Goal: Task Accomplishment & Management: Use online tool/utility

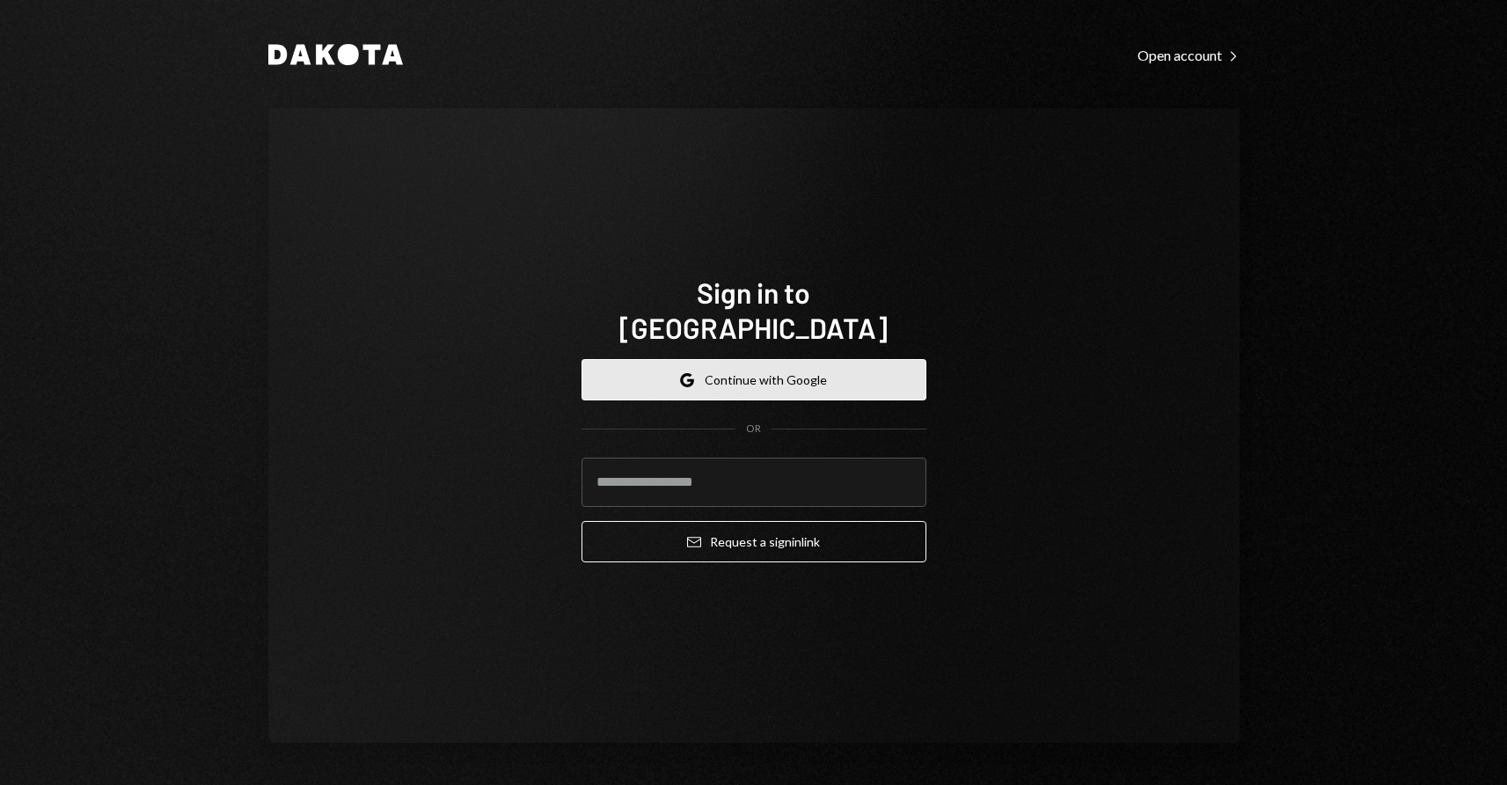
click at [721, 359] on button "Google Continue with Google" at bounding box center [753, 379] width 345 height 41
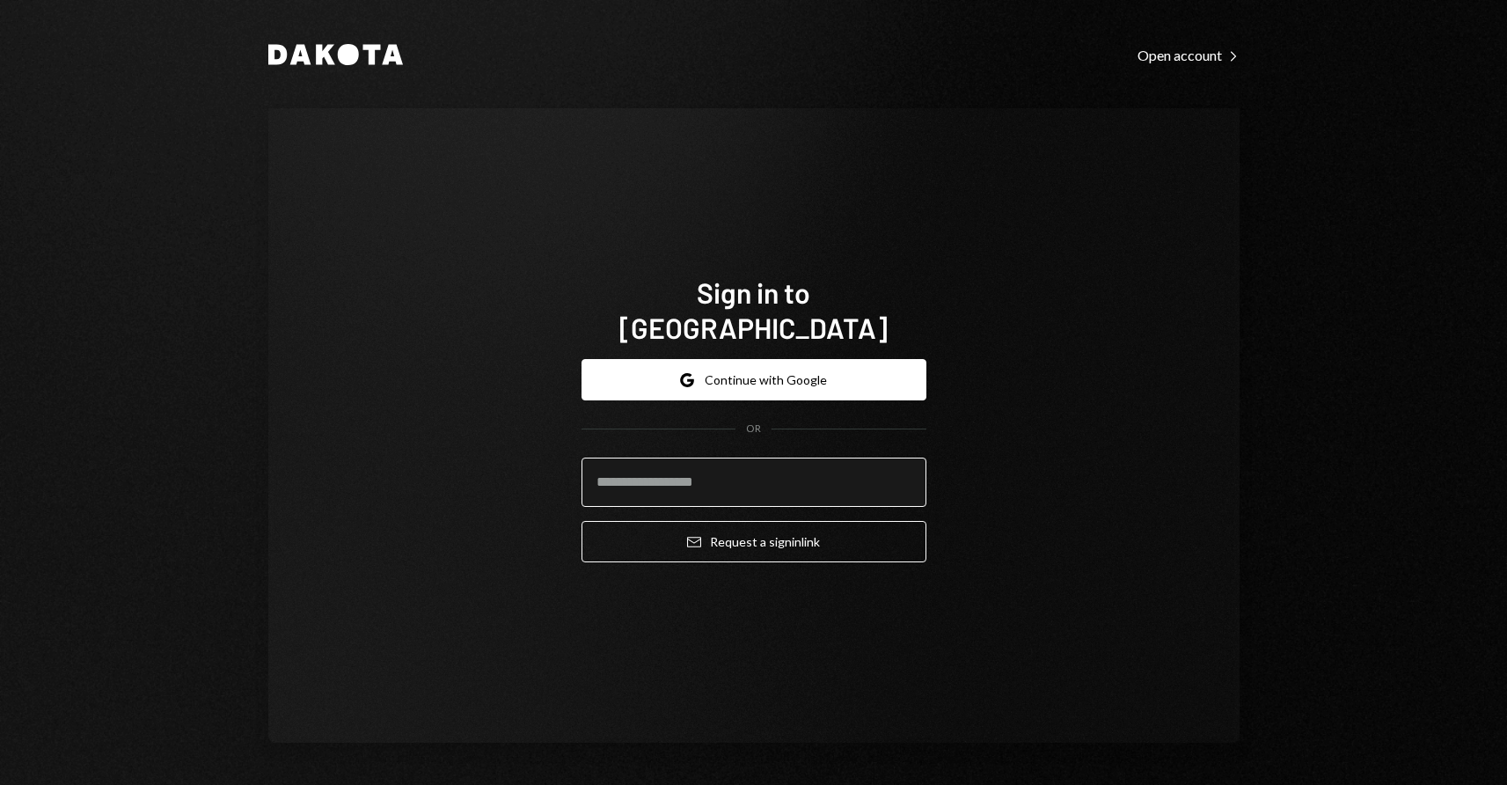
click at [670, 474] on input "email" at bounding box center [753, 481] width 345 height 49
type input "**********"
click at [581, 521] on button "Email Request a sign in link" at bounding box center [753, 541] width 345 height 41
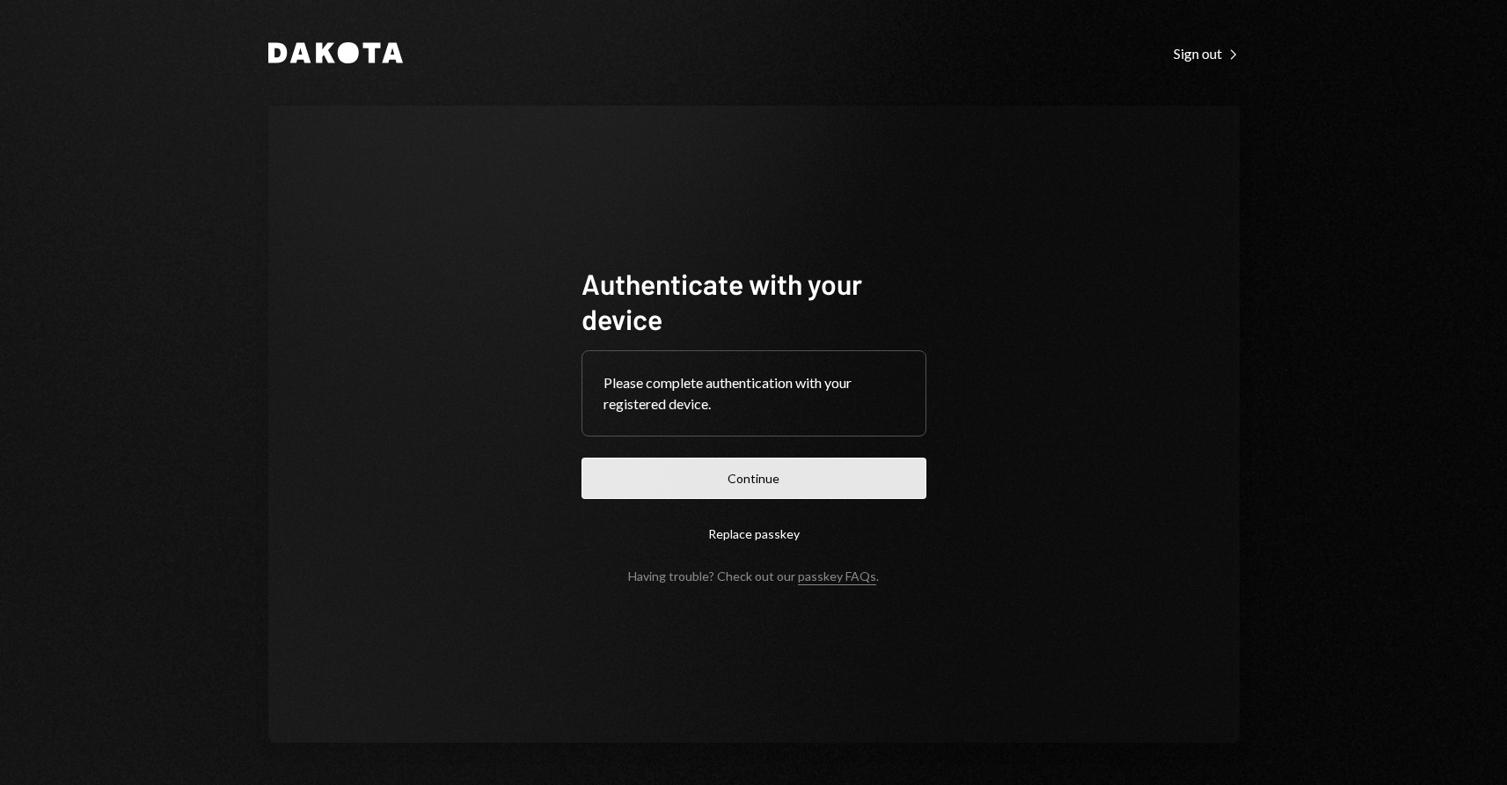
click at [722, 463] on button "Continue" at bounding box center [753, 477] width 345 height 41
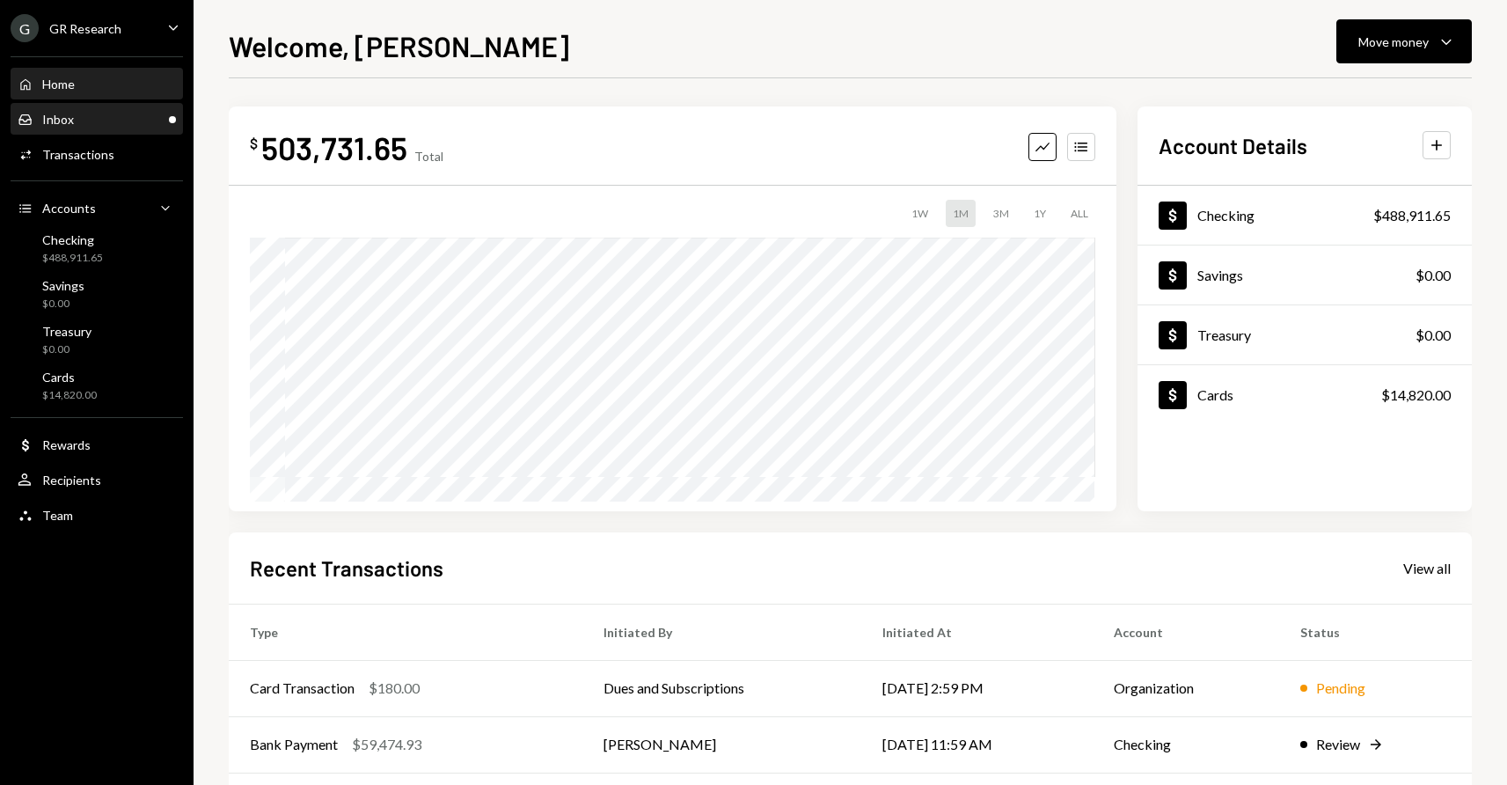
click at [82, 116] on div "Inbox Inbox" at bounding box center [97, 120] width 158 height 16
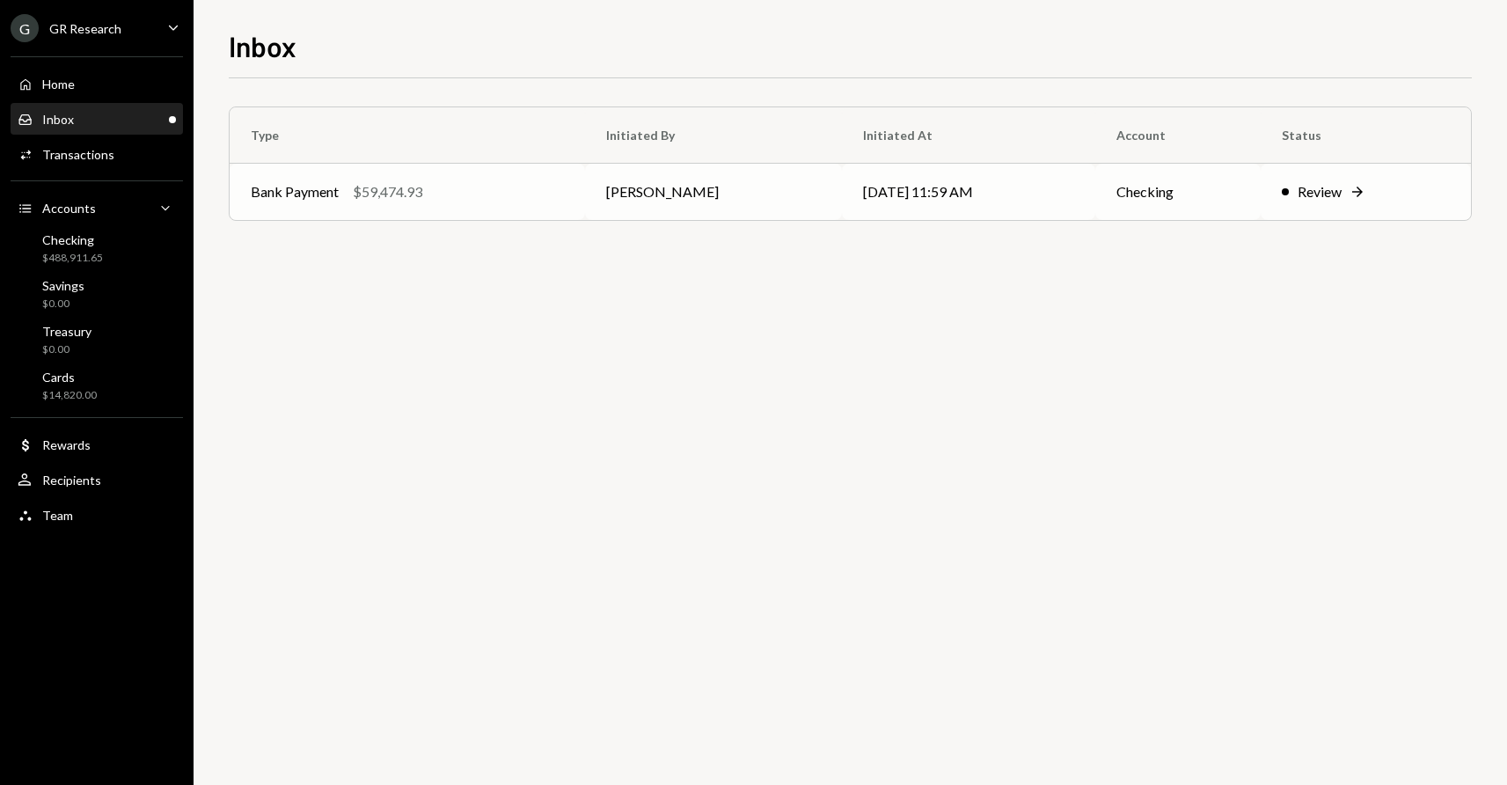
click at [1327, 193] on div "Review" at bounding box center [1319, 191] width 44 height 21
click at [1357, 190] on icon "Right Arrow" at bounding box center [1357, 192] width 18 height 18
click at [1307, 194] on div "Review" at bounding box center [1319, 191] width 44 height 21
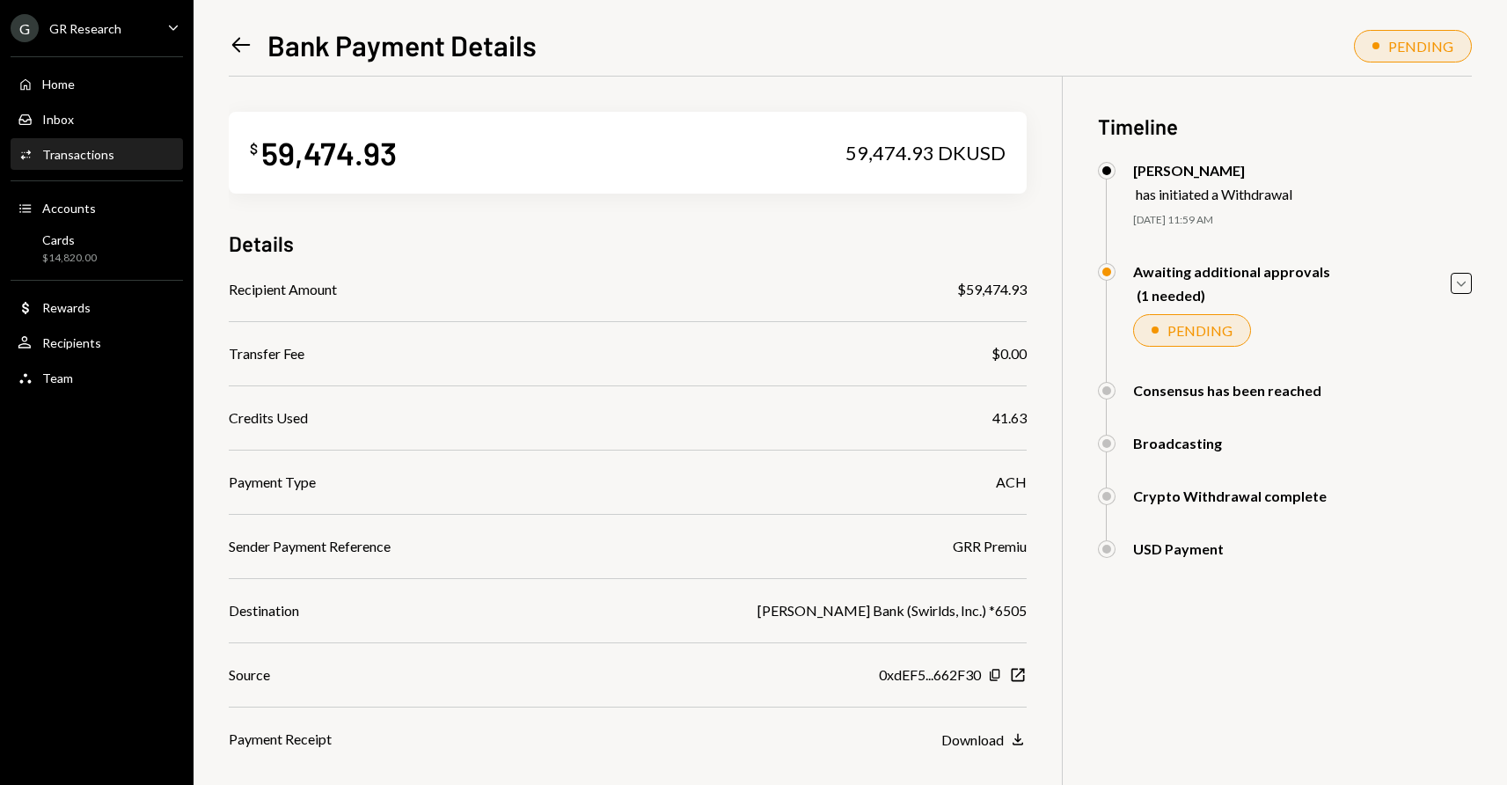
scroll to position [119, 0]
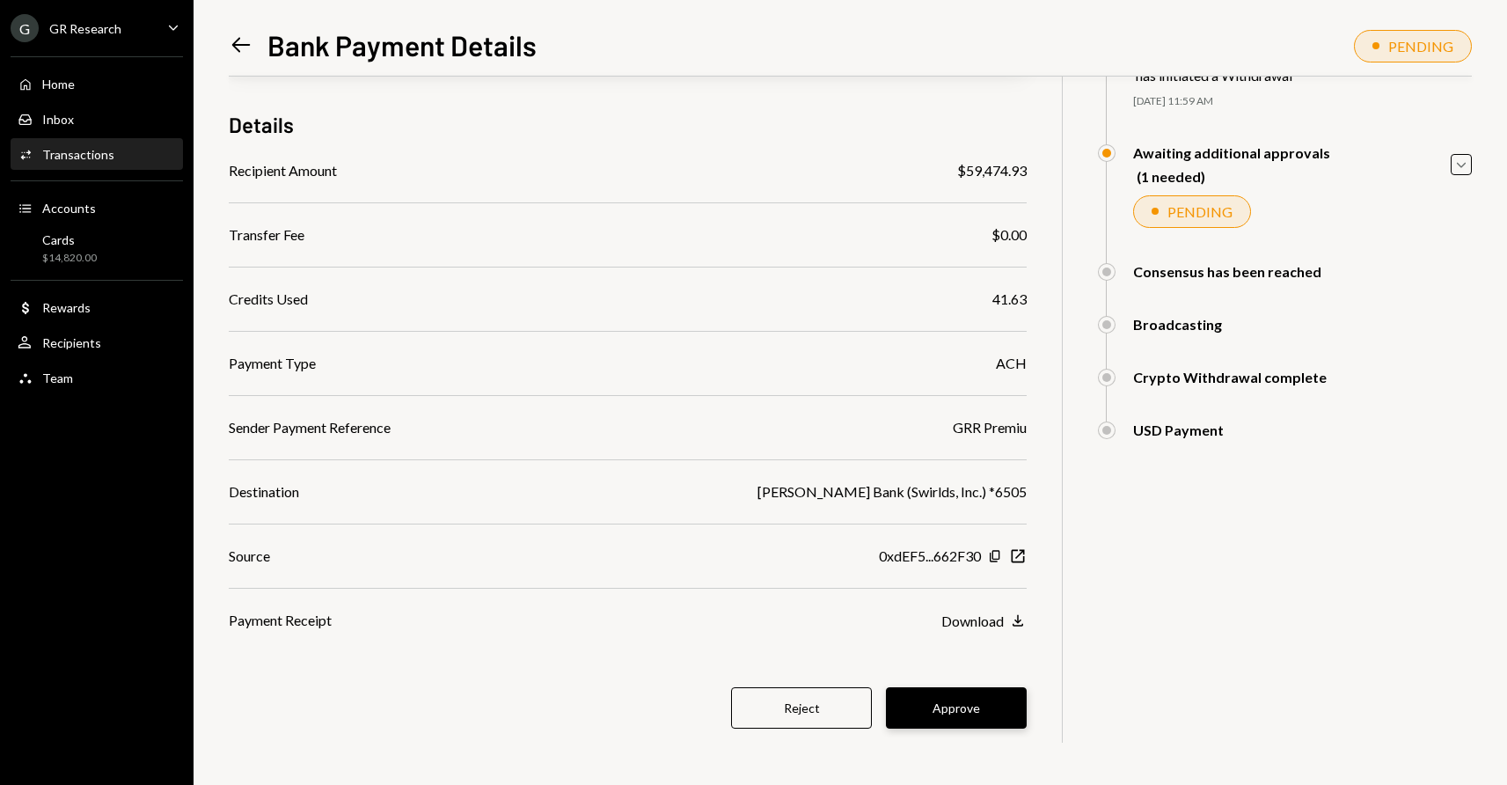
click at [965, 706] on button "Approve" at bounding box center [956, 707] width 141 height 41
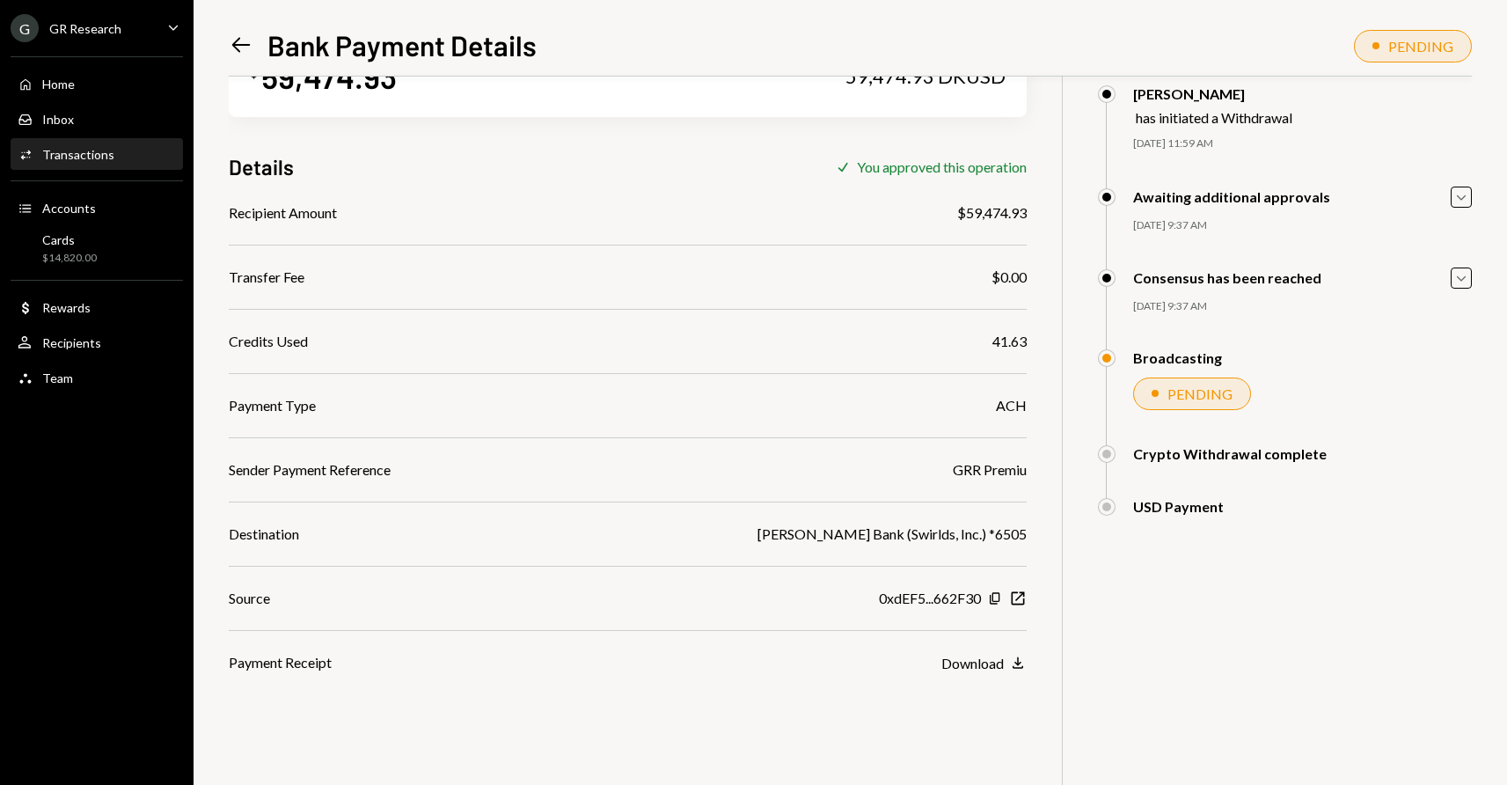
scroll to position [77, 0]
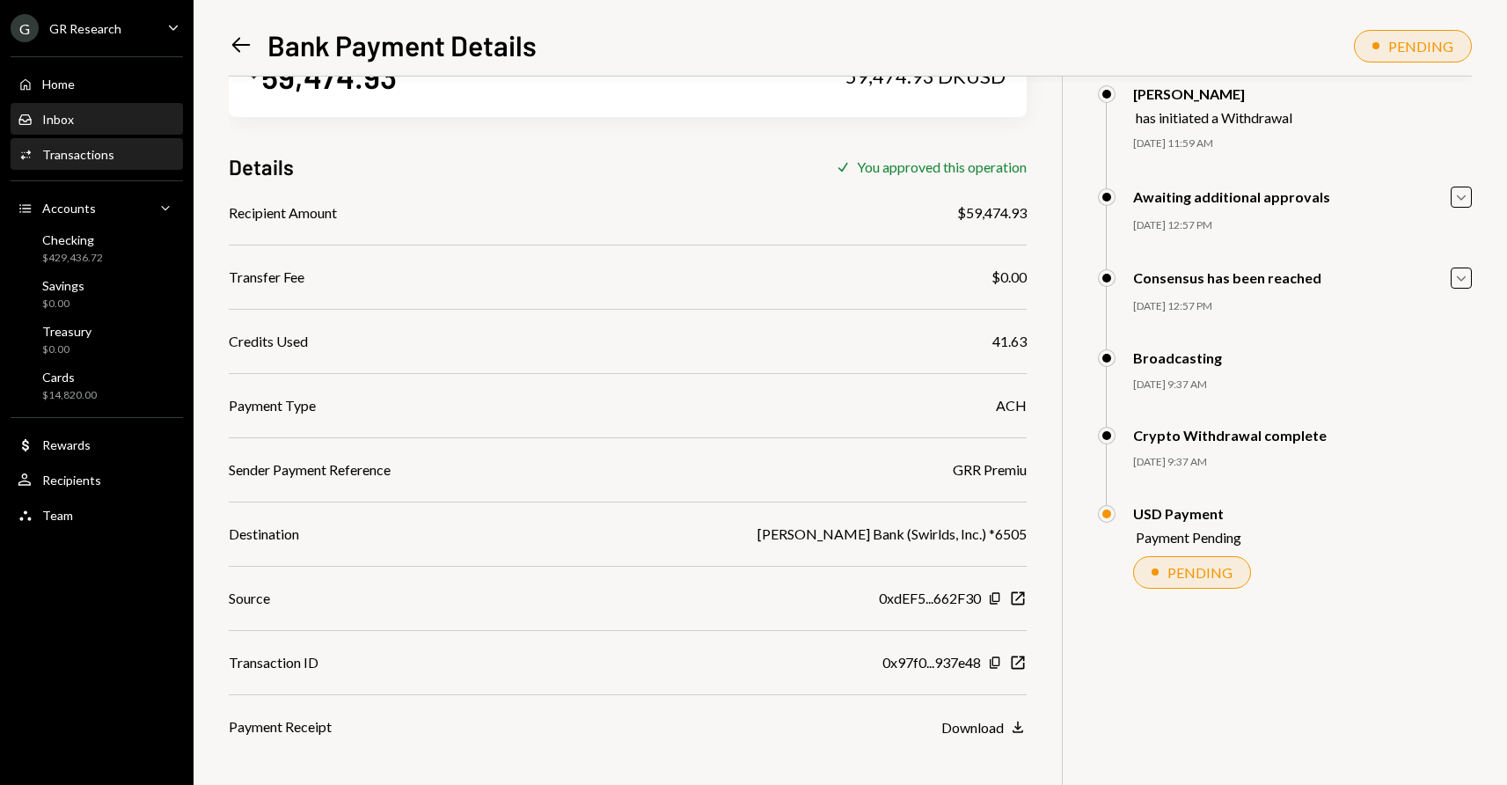
click at [75, 118] on div "Inbox Inbox" at bounding box center [97, 120] width 158 height 16
